Goal: Information Seeking & Learning: Compare options

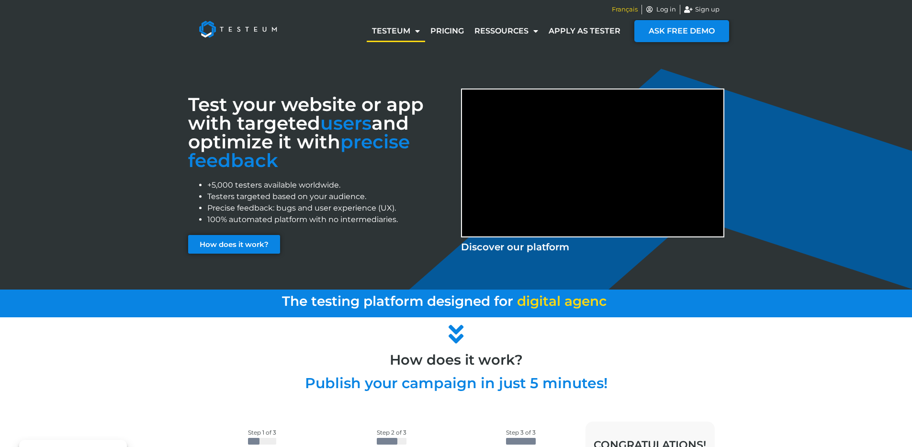
click at [622, 9] on span "Français" at bounding box center [625, 10] width 26 height 10
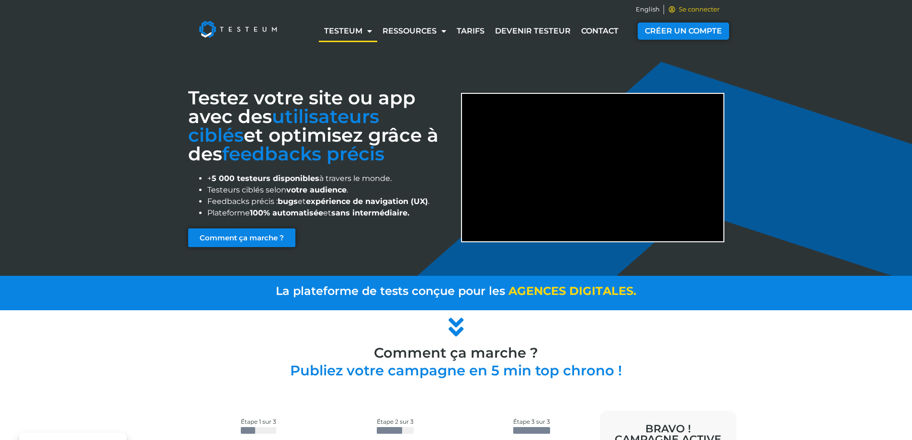
click at [681, 9] on span "Se connecter" at bounding box center [698, 10] width 43 height 10
click at [653, 5] on span "English" at bounding box center [648, 10] width 24 height 10
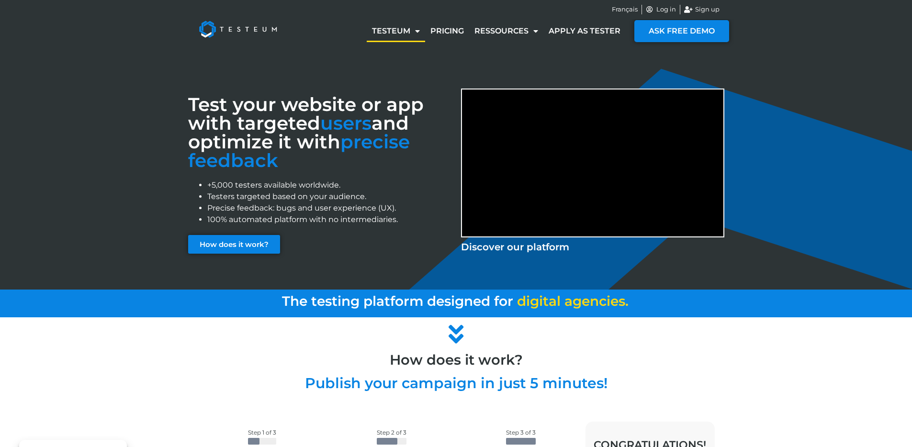
click at [768, 39] on div "Testeum How it works? About us Pricing Ressources Blog Business cases Apply as …" at bounding box center [456, 31] width 912 height 38
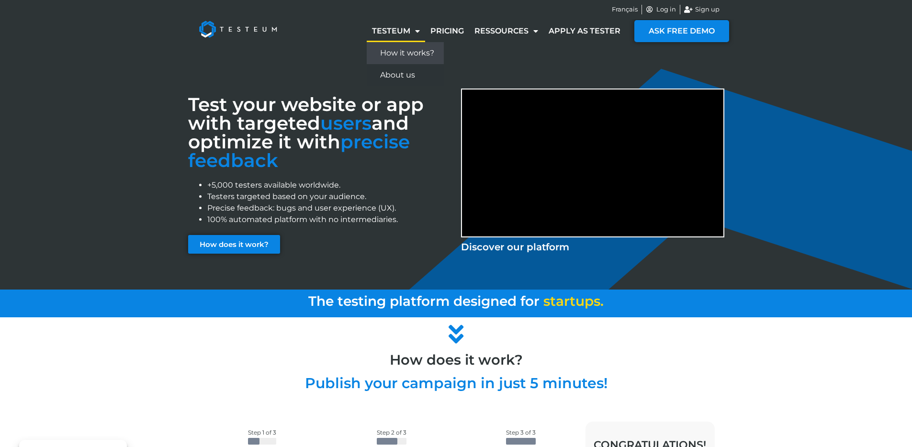
click at [435, 52] on link "How it works?" at bounding box center [405, 53] width 77 height 22
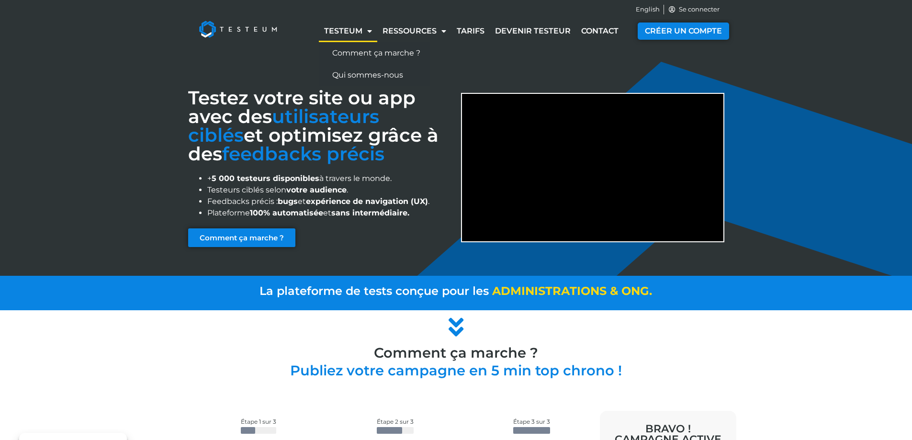
click at [351, 30] on link "Testeum" at bounding box center [348, 31] width 58 height 22
click at [360, 54] on link "Comment ça marche ?" at bounding box center [374, 53] width 111 height 22
click at [646, 9] on span "English" at bounding box center [648, 10] width 24 height 10
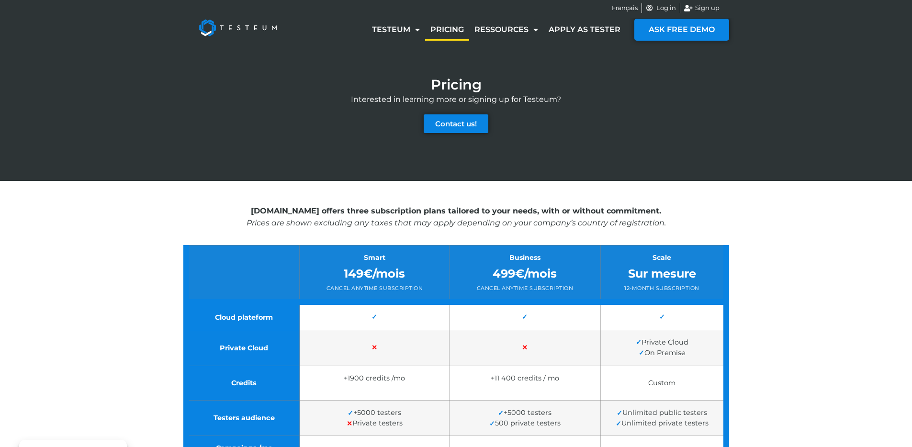
scroll to position [2, 0]
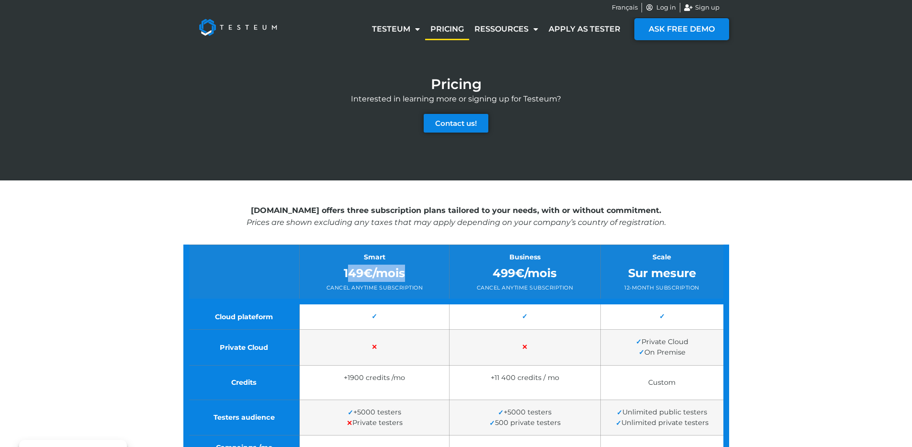
drag, startPoint x: 352, startPoint y: 272, endPoint x: 405, endPoint y: 273, distance: 52.2
click at [405, 273] on div "149€/mois" at bounding box center [374, 273] width 135 height 17
drag, startPoint x: 524, startPoint y: 275, endPoint x: 575, endPoint y: 275, distance: 50.8
click at [575, 275] on div "499€/mois" at bounding box center [525, 273] width 136 height 17
drag, startPoint x: 629, startPoint y: 271, endPoint x: 705, endPoint y: 270, distance: 76.6
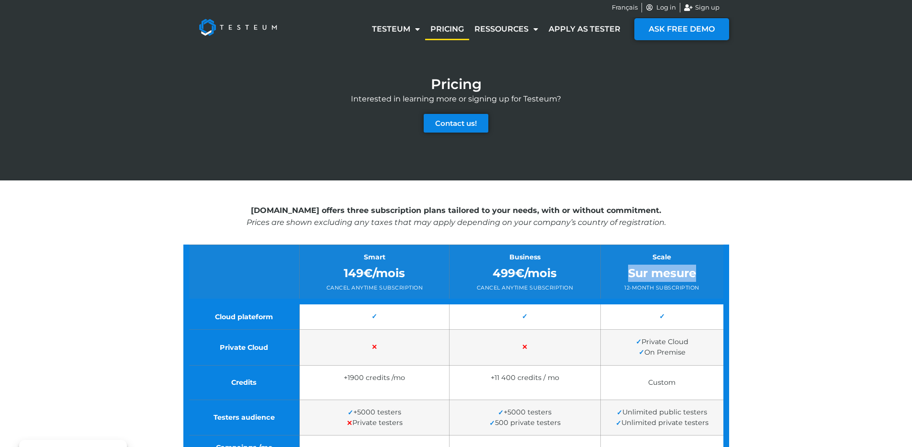
click at [705, 270] on div "Sur mesure" at bounding box center [662, 273] width 108 height 17
click at [779, 270] on div "Testeum.com offers three subscription plans tailored to your needs, with or wit…" at bounding box center [456, 376] width 912 height 390
drag, startPoint x: 685, startPoint y: 353, endPoint x: 744, endPoint y: 325, distance: 65.1
click at [636, 337] on td "✓ Private Cloud ✓ On Premise" at bounding box center [663, 348] width 125 height 36
click at [792, 311] on div "Testeum.com offers three subscription plans tailored to your needs, with or wit…" at bounding box center [456, 376] width 912 height 390
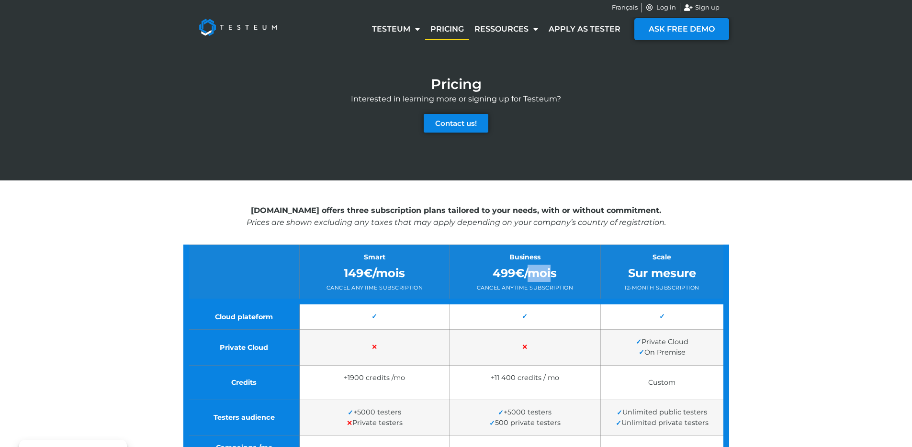
drag, startPoint x: 554, startPoint y: 273, endPoint x: 533, endPoint y: 273, distance: 21.6
click at [533, 273] on div "499€/mois" at bounding box center [525, 273] width 136 height 17
drag, startPoint x: 550, startPoint y: 274, endPoint x: 557, endPoint y: 275, distance: 6.8
click at [553, 275] on div "499€/mois" at bounding box center [525, 273] width 136 height 17
drag, startPoint x: 574, startPoint y: 275, endPoint x: 542, endPoint y: 275, distance: 32.1
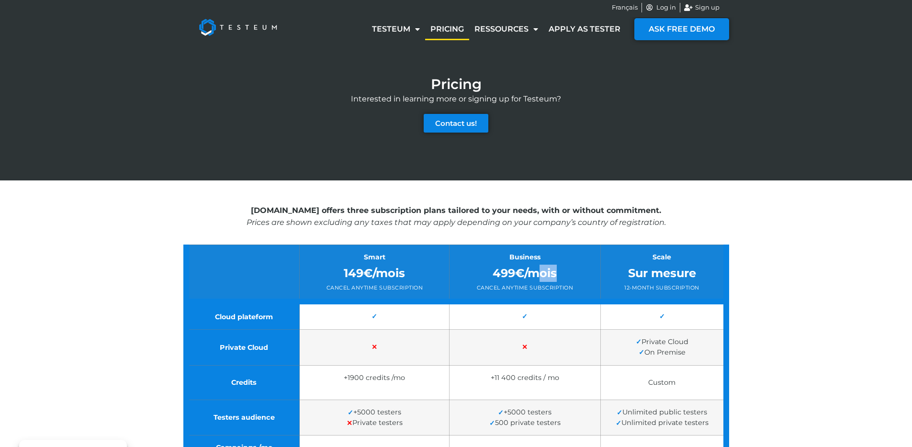
click at [540, 275] on div "499€/mois" at bounding box center [525, 273] width 136 height 17
drag, startPoint x: 737, startPoint y: 273, endPoint x: 773, endPoint y: 256, distance: 40.5
click at [737, 273] on div "Testeum.com offers three subscription plans tailored to your needs, with or wit…" at bounding box center [456, 376] width 912 height 390
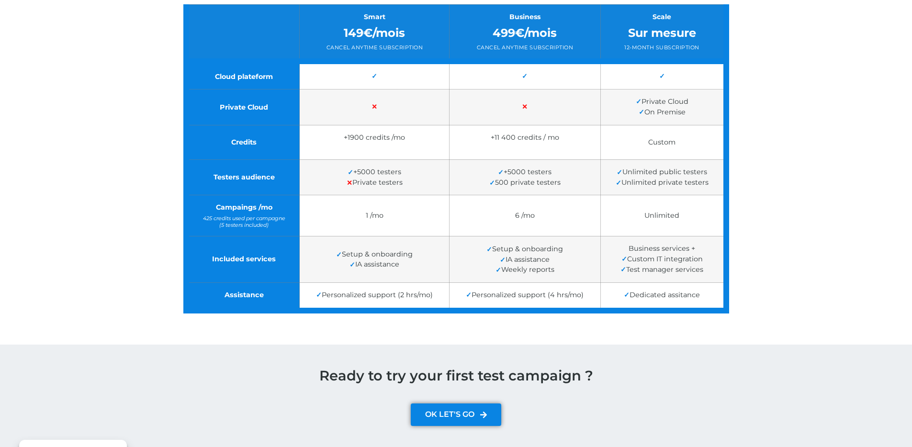
scroll to position [0, 0]
